Goal: Check status: Check status

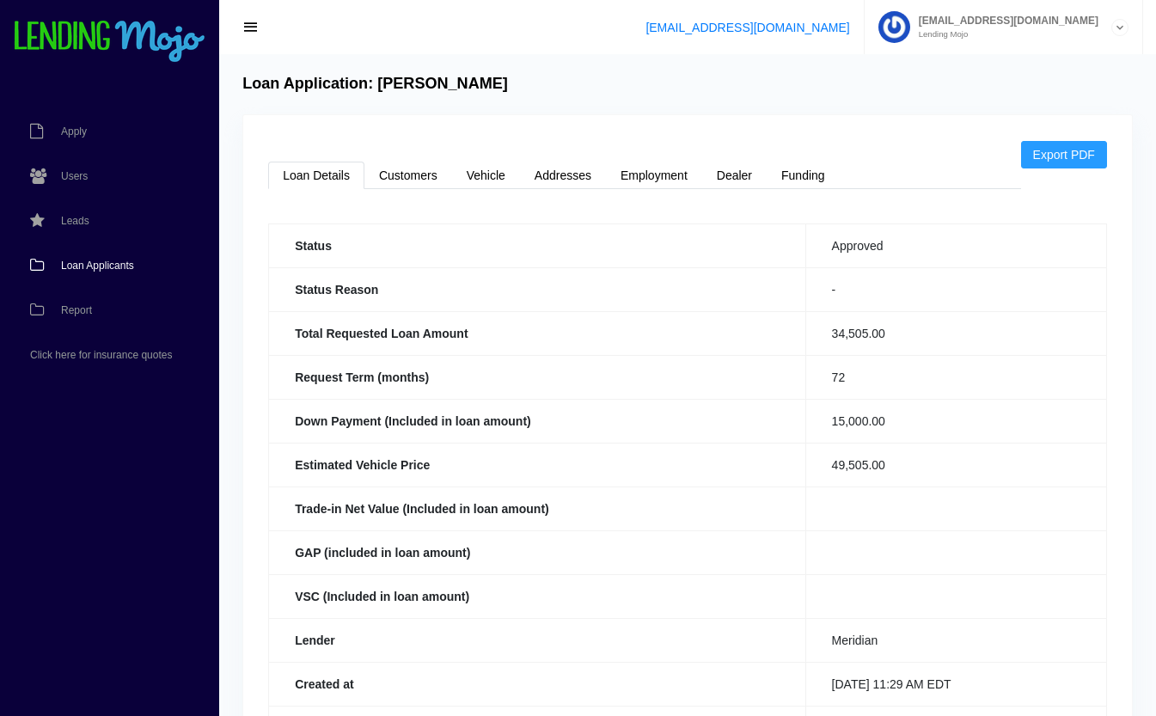
click at [110, 265] on span "Loan Applicants" at bounding box center [97, 265] width 73 height 10
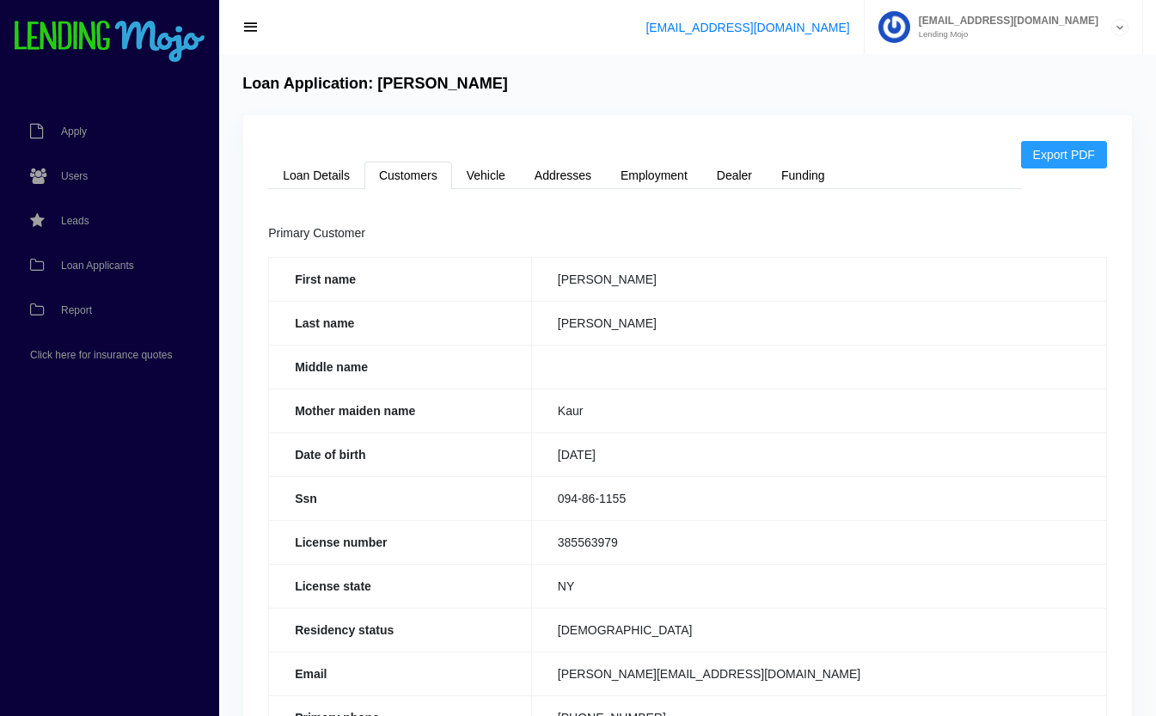
scroll to position [128, 0]
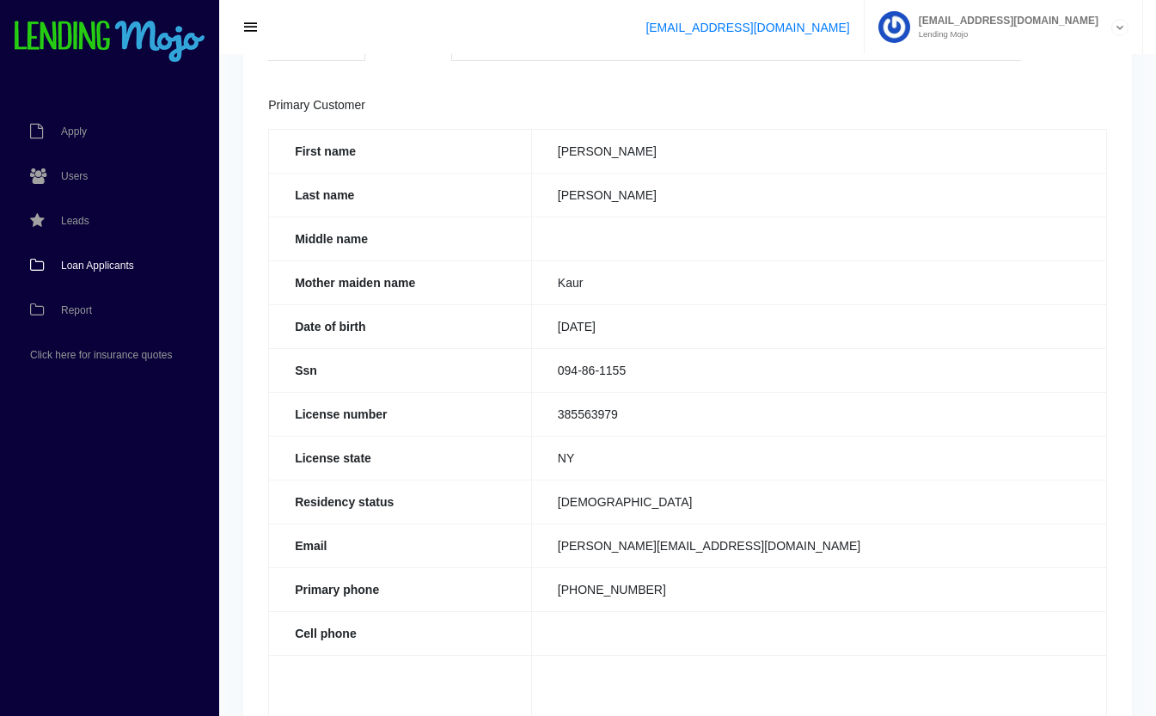
click at [103, 266] on span "Loan Applicants" at bounding box center [97, 265] width 73 height 10
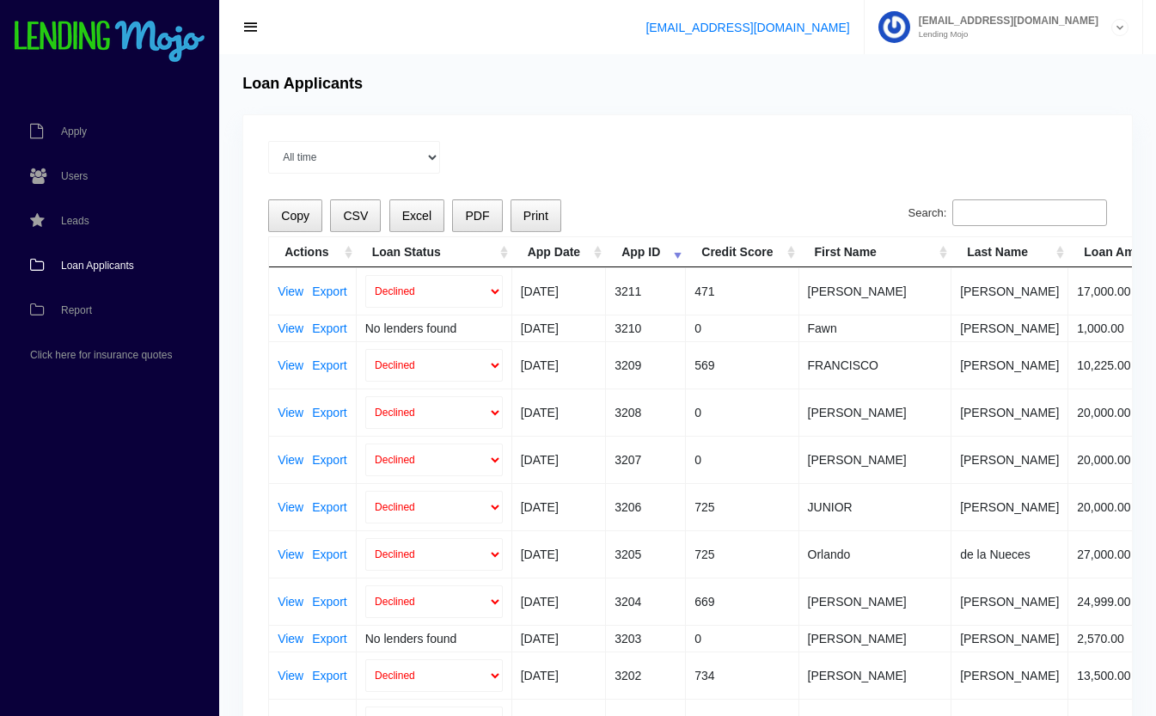
click at [1014, 208] on input "Search:" at bounding box center [1029, 213] width 155 height 28
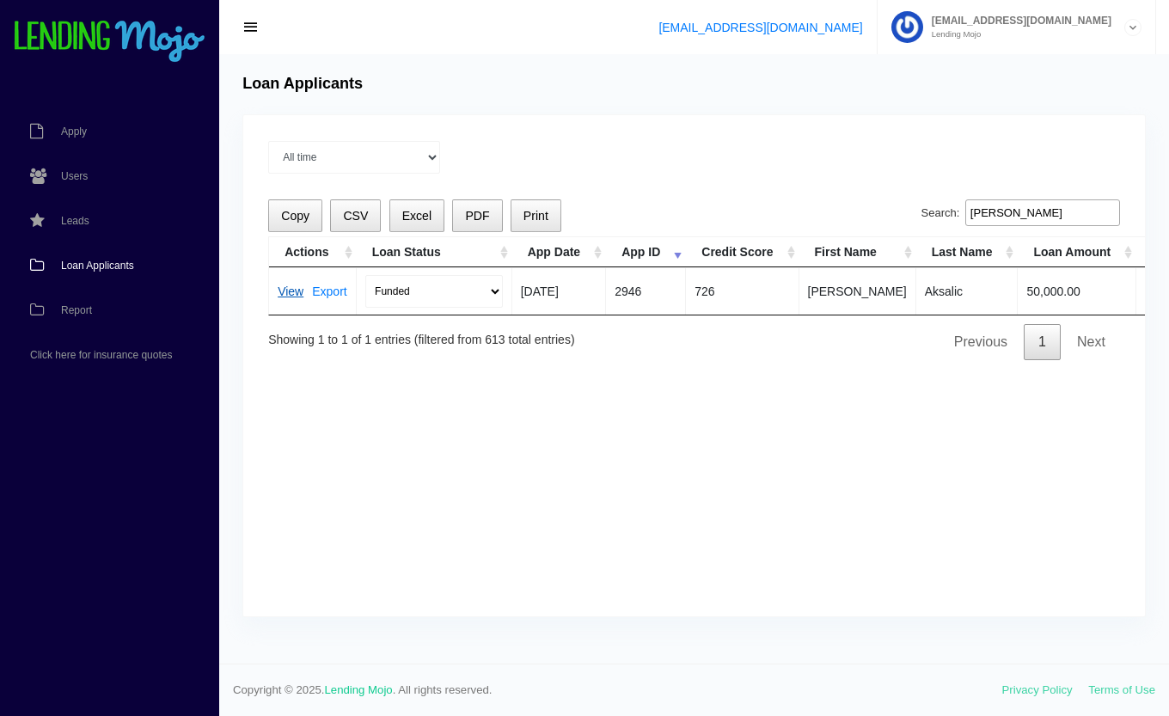
type input "admir"
click at [290, 296] on link "View" at bounding box center [291, 291] width 26 height 12
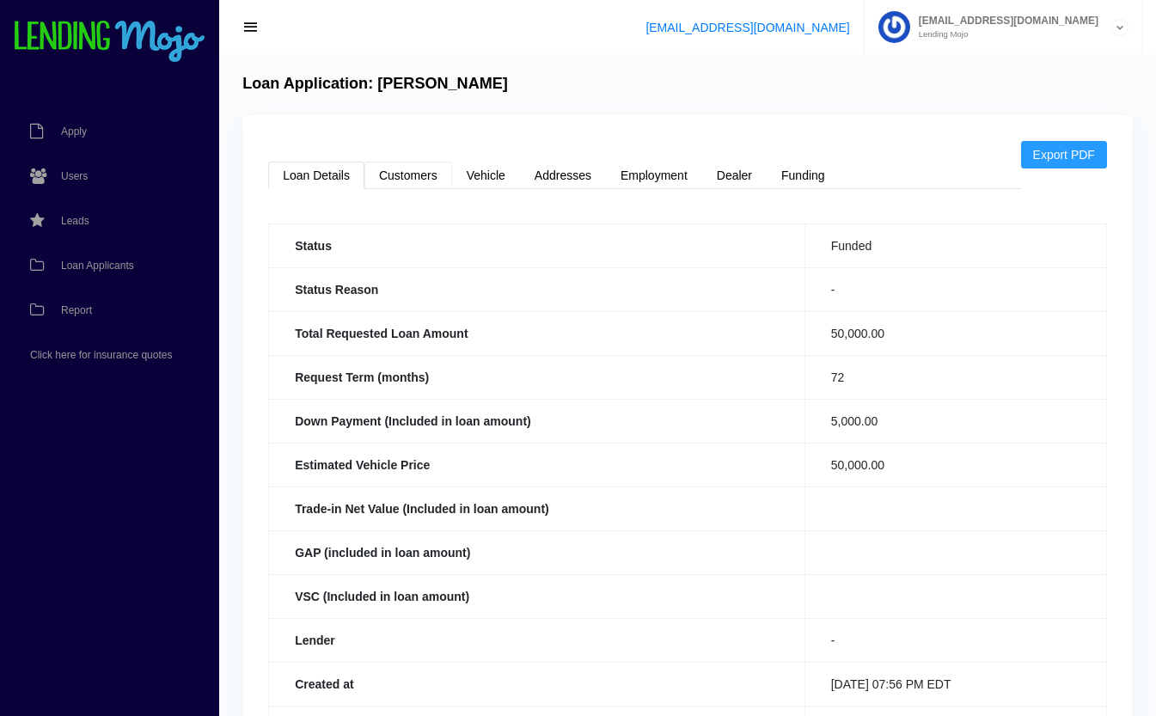
click at [420, 168] on link "Customers" at bounding box center [408, 176] width 88 height 28
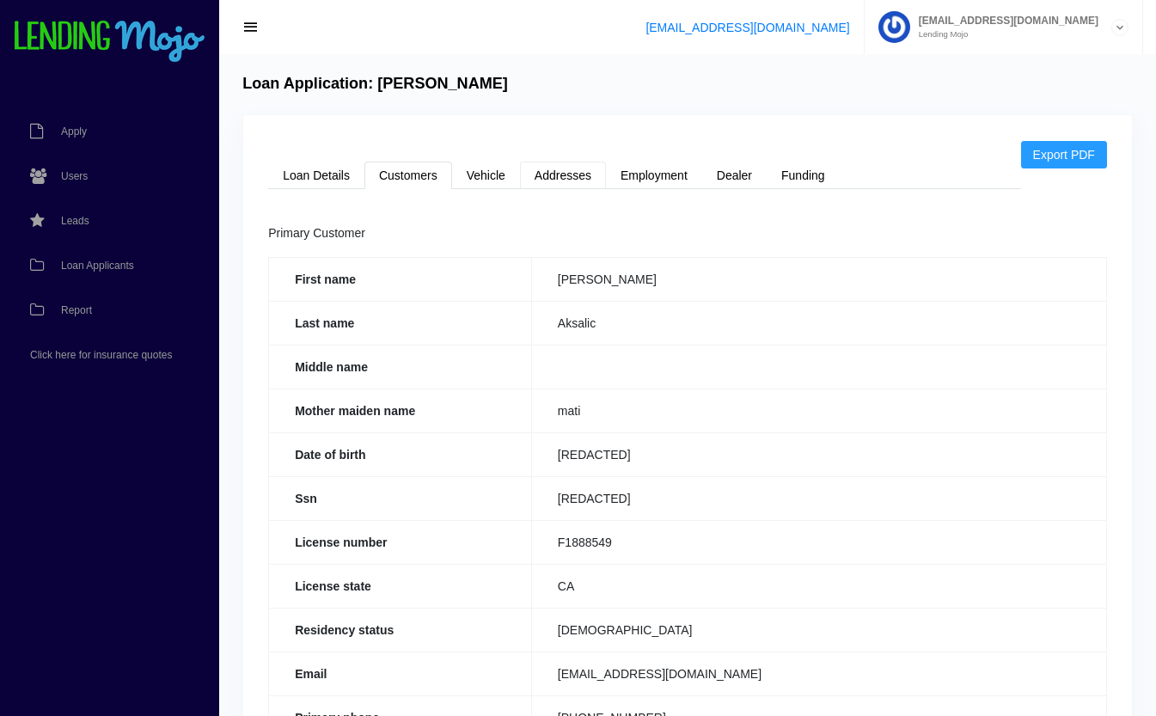
click at [557, 175] on link "Addresses" at bounding box center [563, 176] width 86 height 28
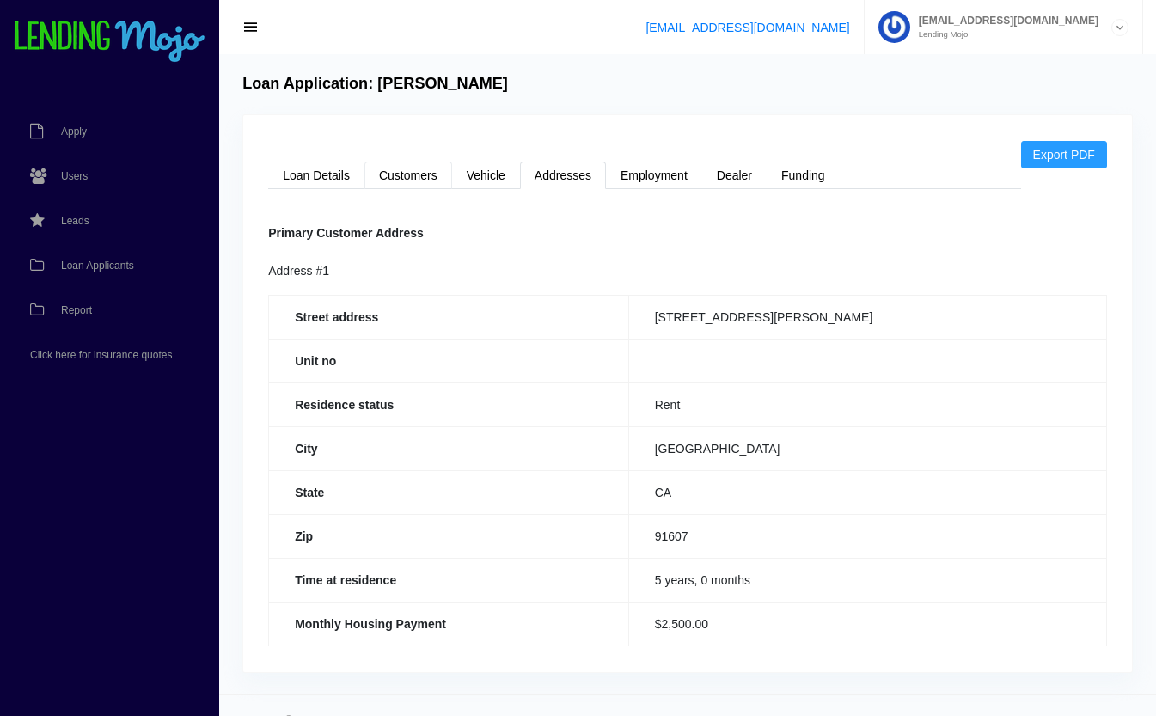
click at [419, 173] on link "Customers" at bounding box center [408, 176] width 88 height 28
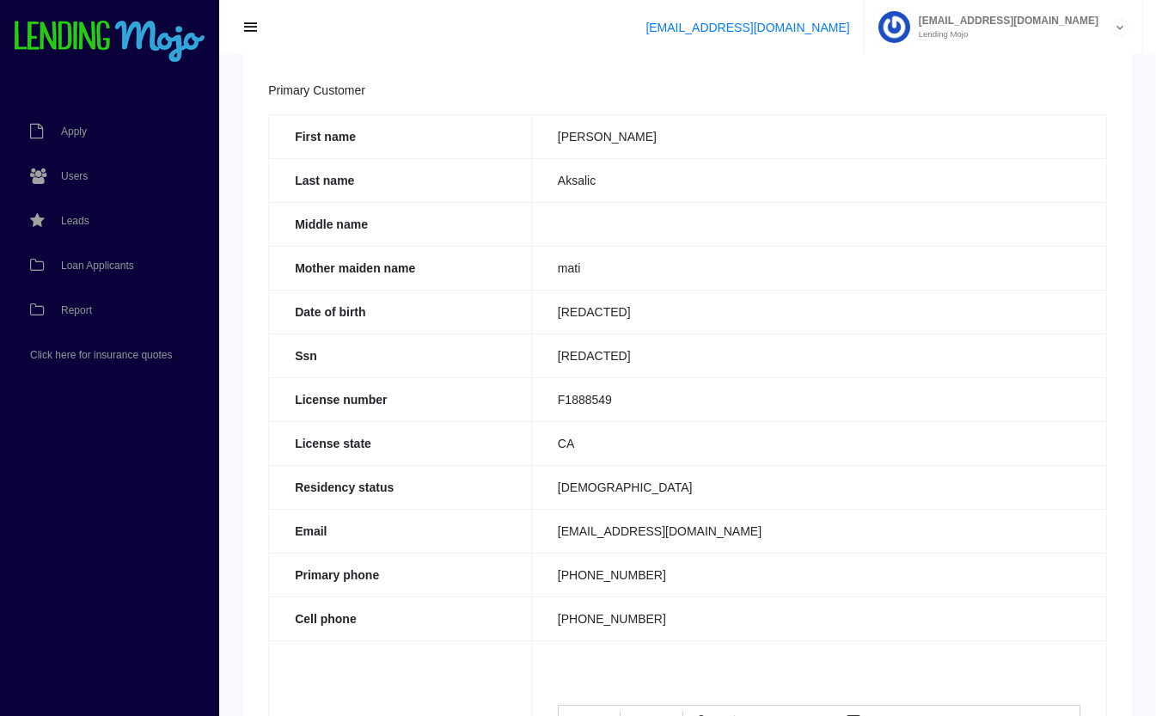
scroll to position [146, 0]
